Goal: Task Accomplishment & Management: Manage account settings

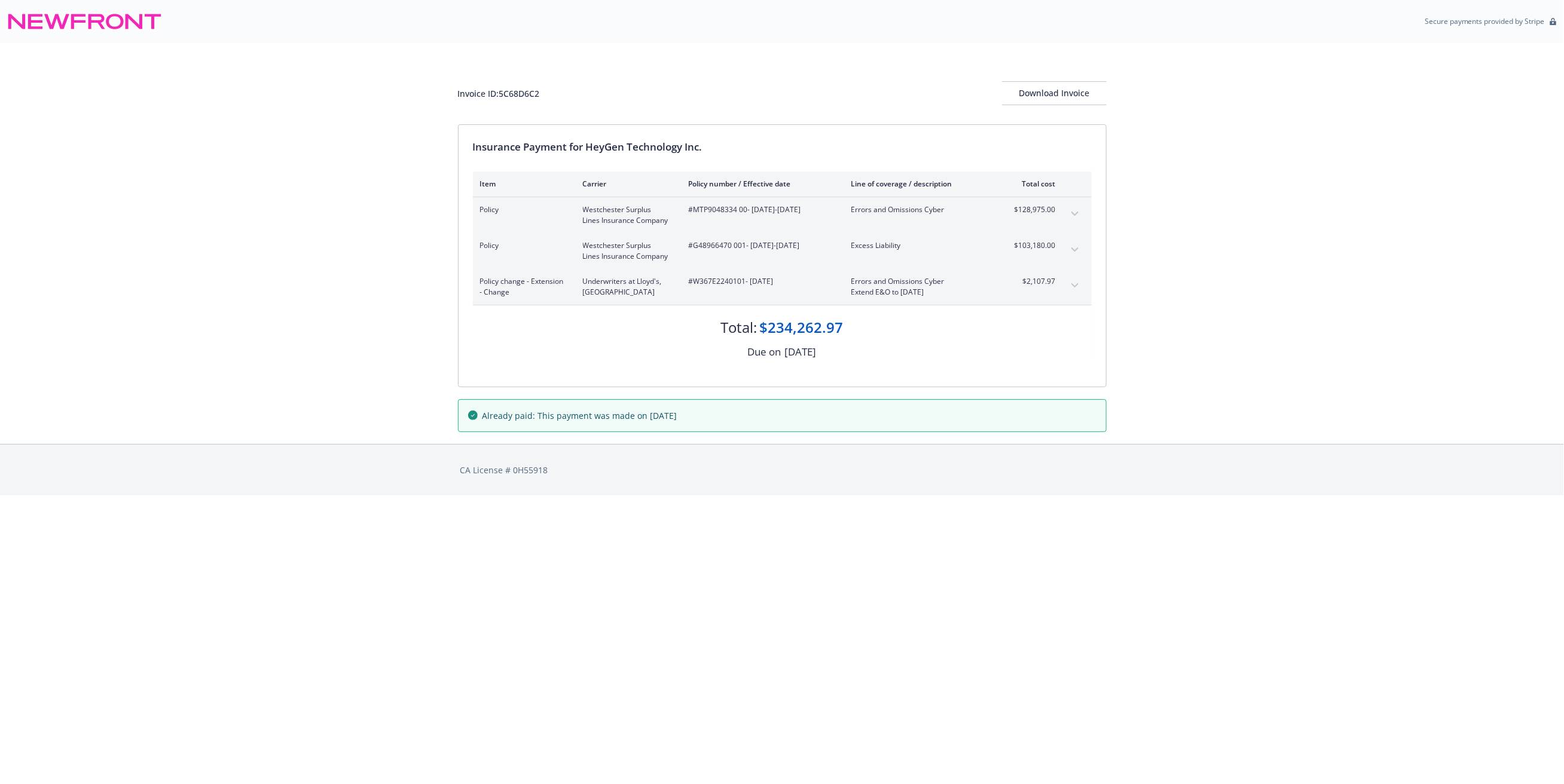
click at [1075, 285] on icon "expand content" at bounding box center [1075, 285] width 7 height 4
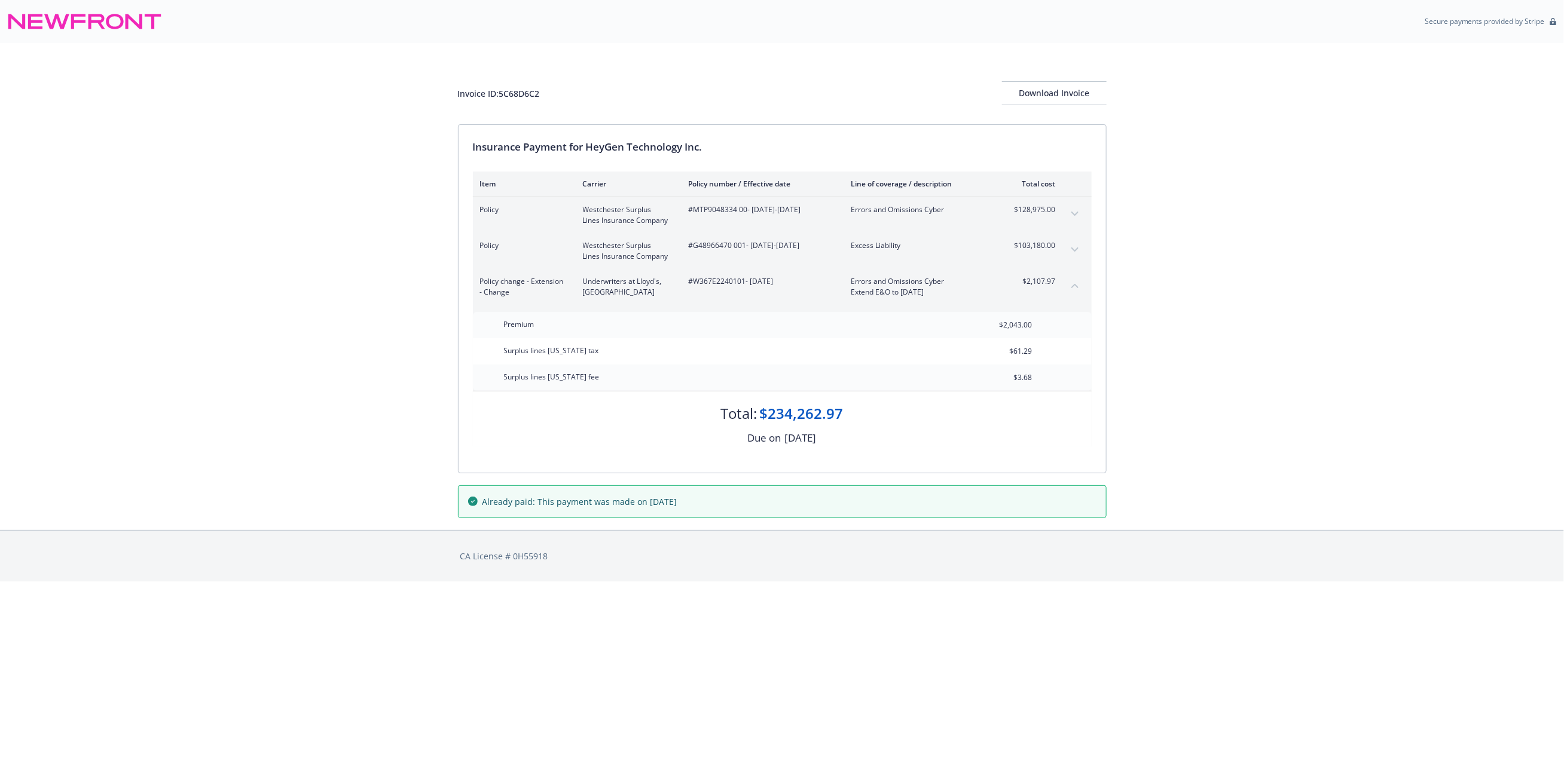
click at [1245, 284] on div "Invoice ID: 5C68D6C2 Download Invoice Insurance Payment for HeyGen Technology I…" at bounding box center [782, 286] width 1564 height 487
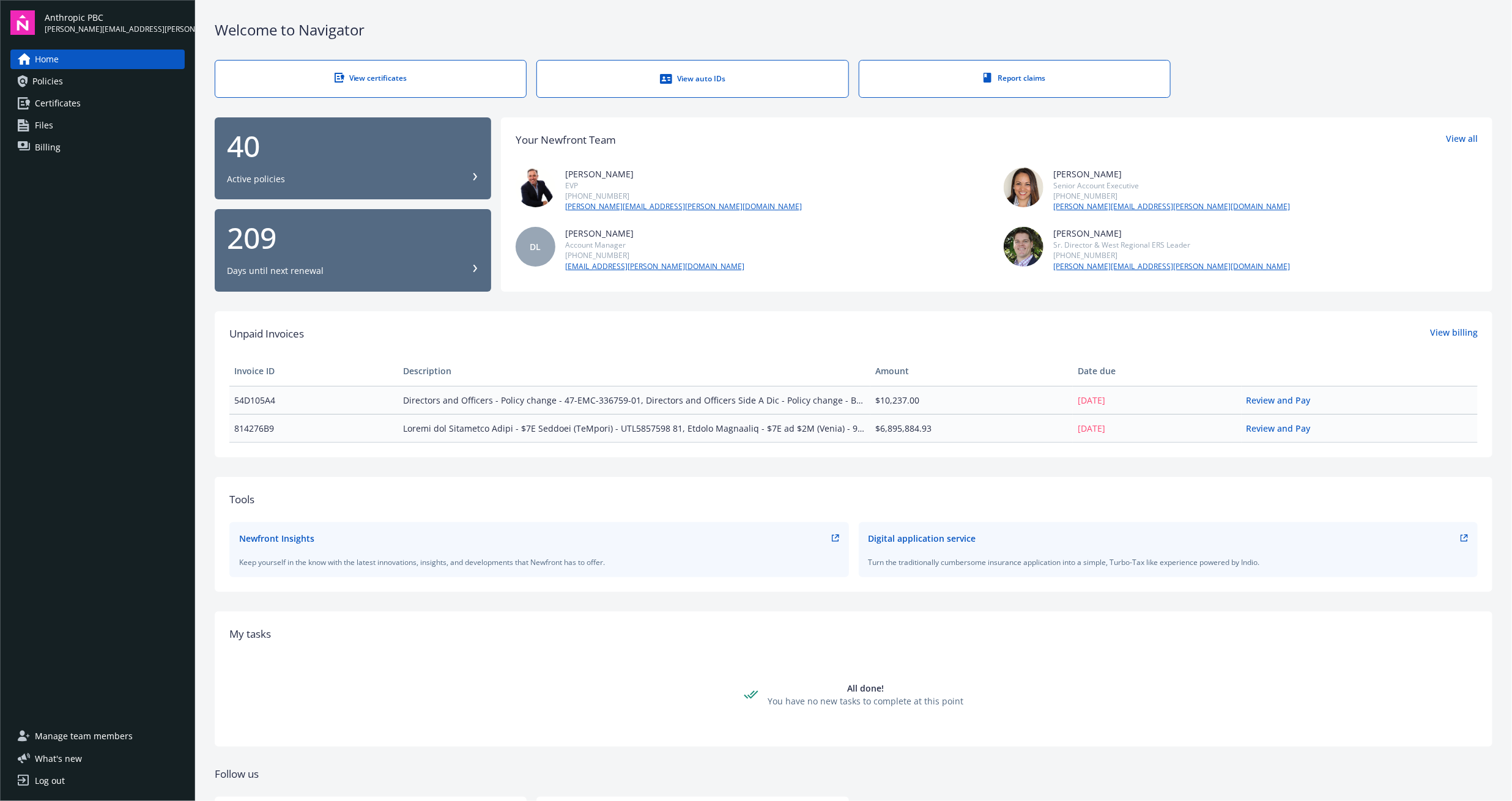
click at [91, 731] on span "Manage team members" at bounding box center [84, 736] width 98 height 20
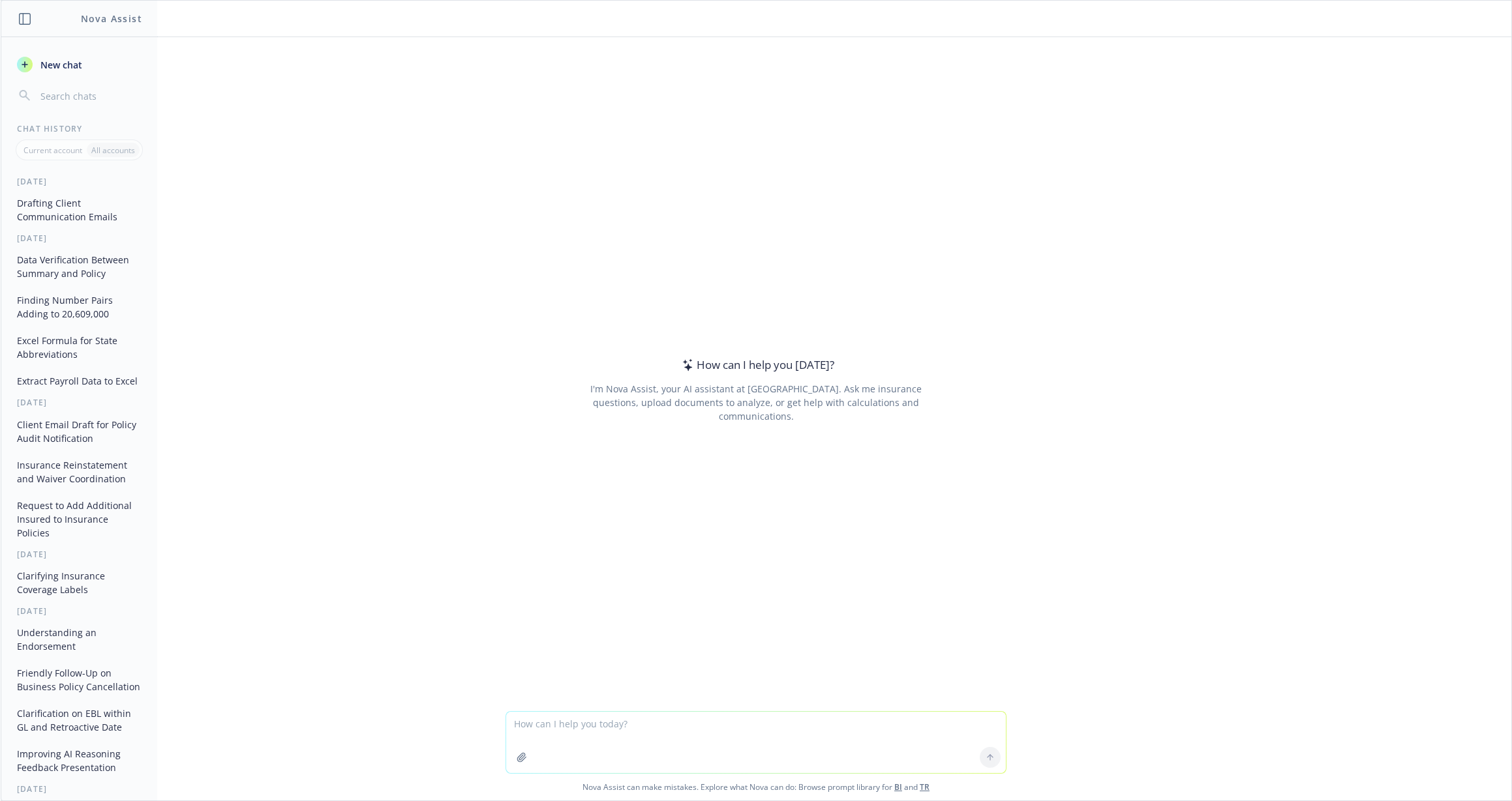
click at [47, 259] on button "Data Verification Between Summary and Policy" at bounding box center [79, 266] width 135 height 35
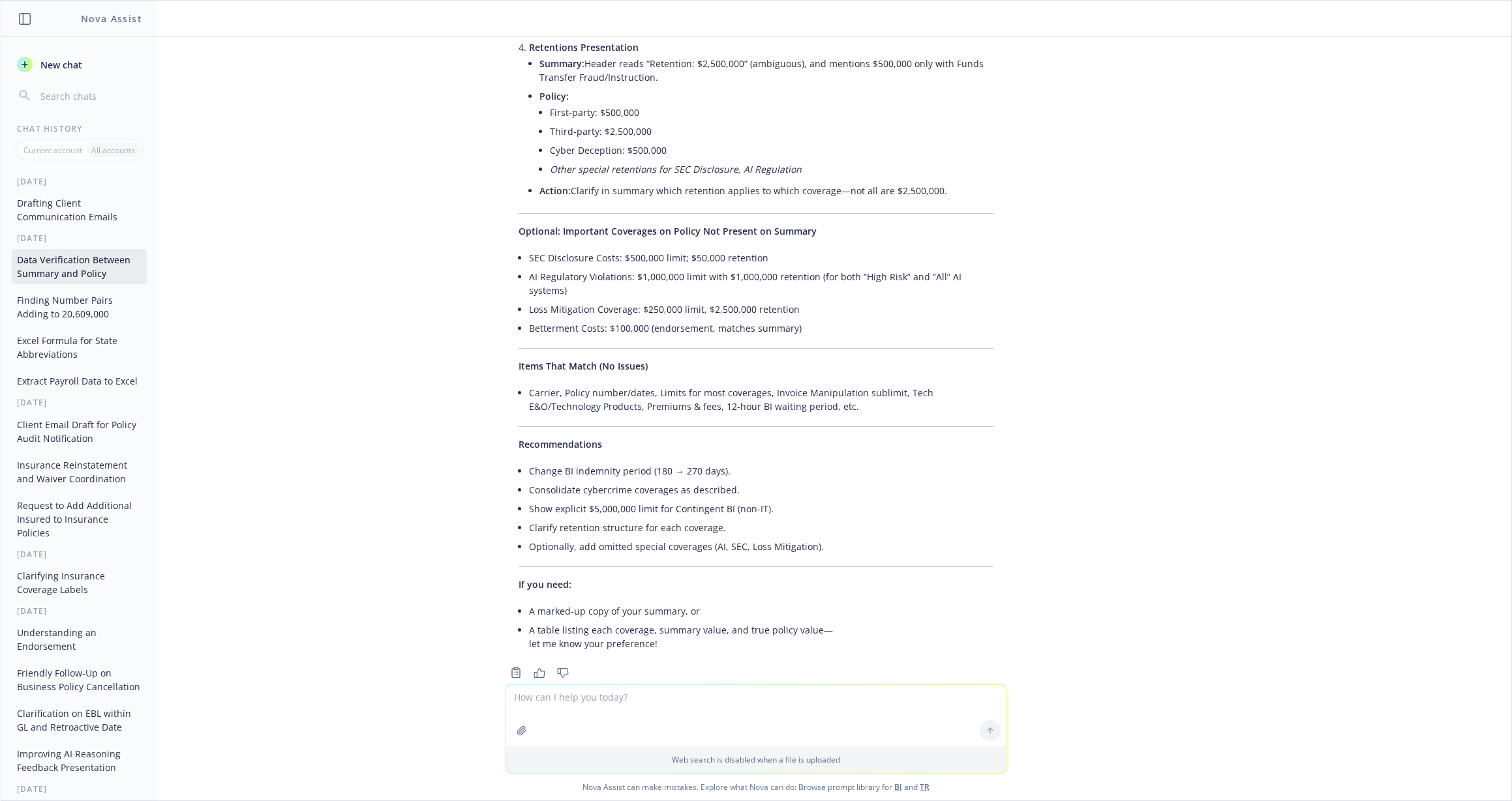
scroll to position [565, 0]
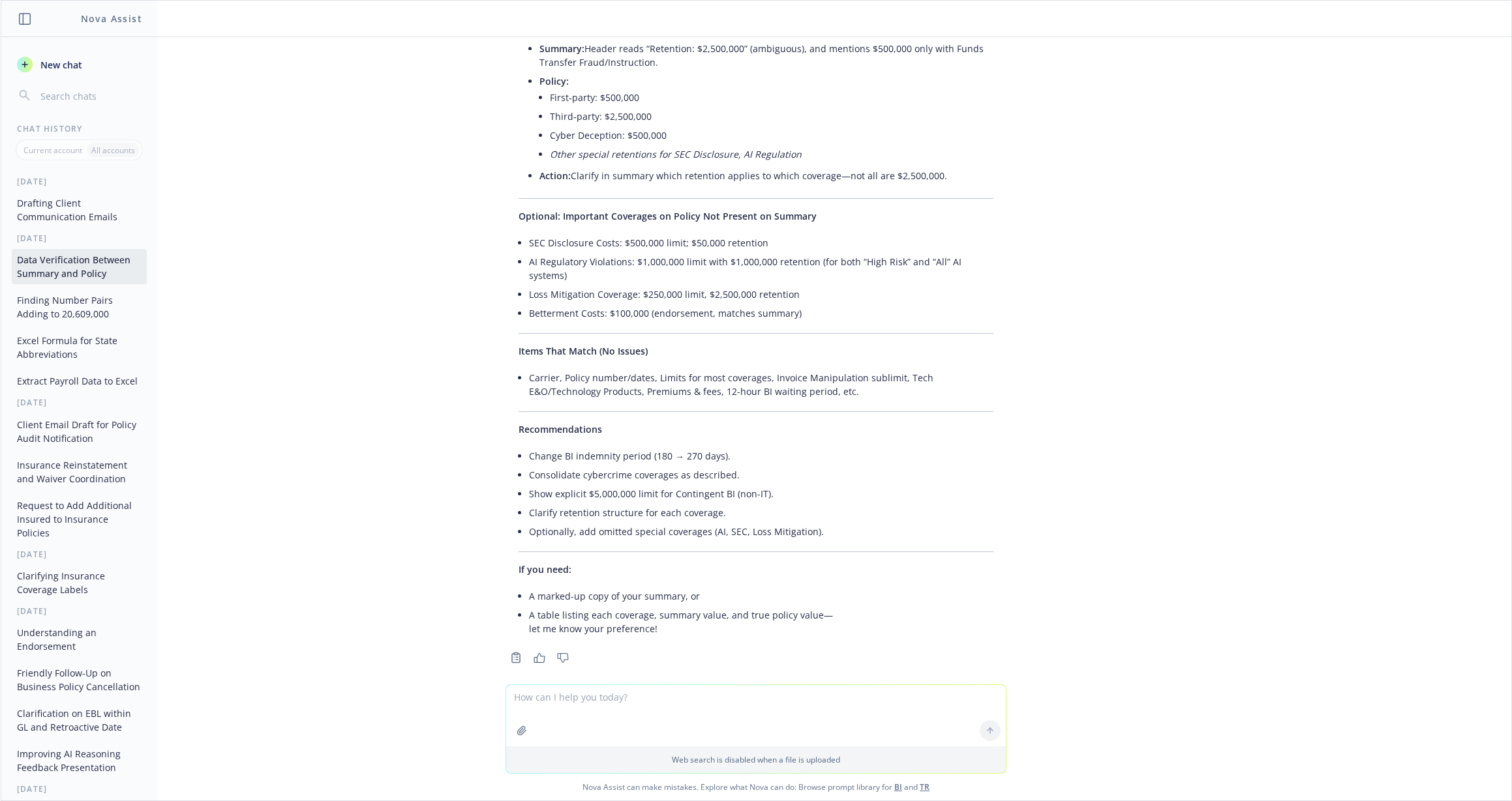
click at [13, 222] on button "Drafting Client Communication Emails" at bounding box center [79, 209] width 135 height 35
